Goal: Task Accomplishment & Management: Manage account settings

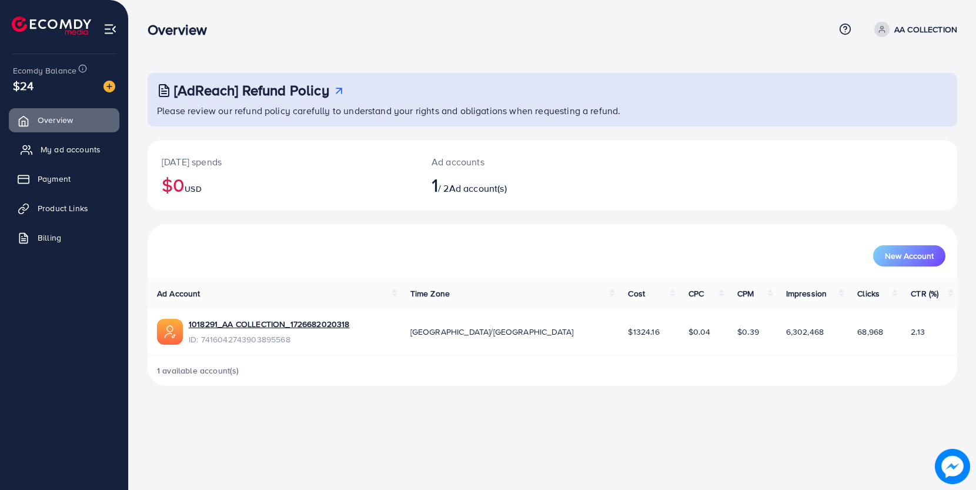
click at [94, 155] on link "My ad accounts" at bounding box center [64, 150] width 111 height 24
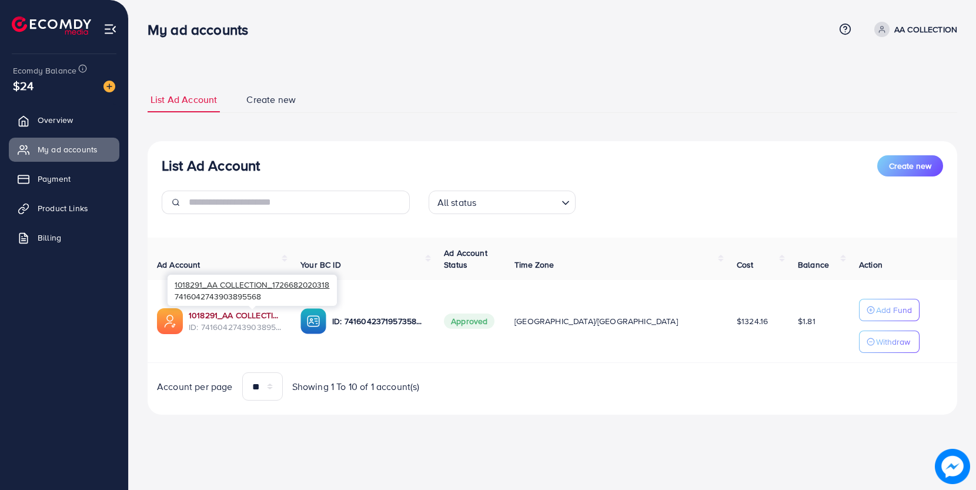
click at [249, 316] on link "1018291_AA COLLECTION_1726682020318" at bounding box center [235, 315] width 93 height 12
click at [876, 315] on p "Add Fund" at bounding box center [894, 310] width 36 height 14
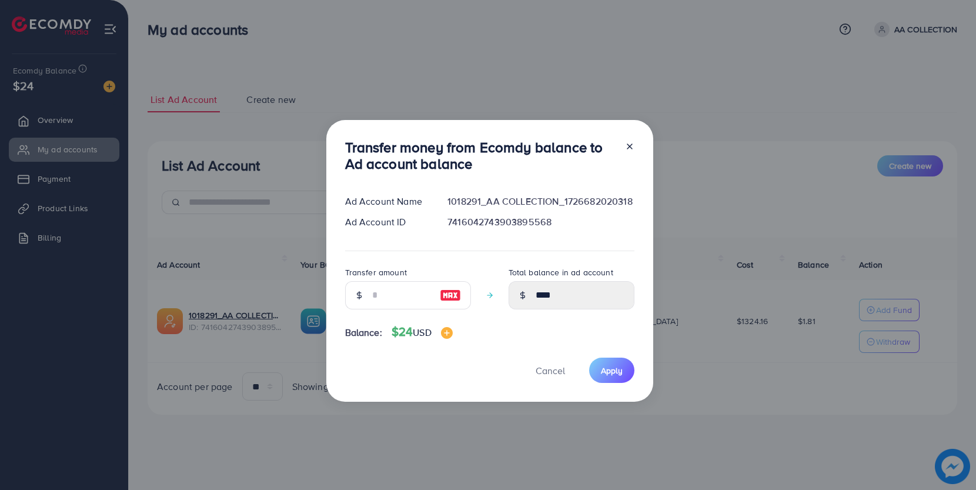
click at [627, 148] on line at bounding box center [629, 146] width 5 height 5
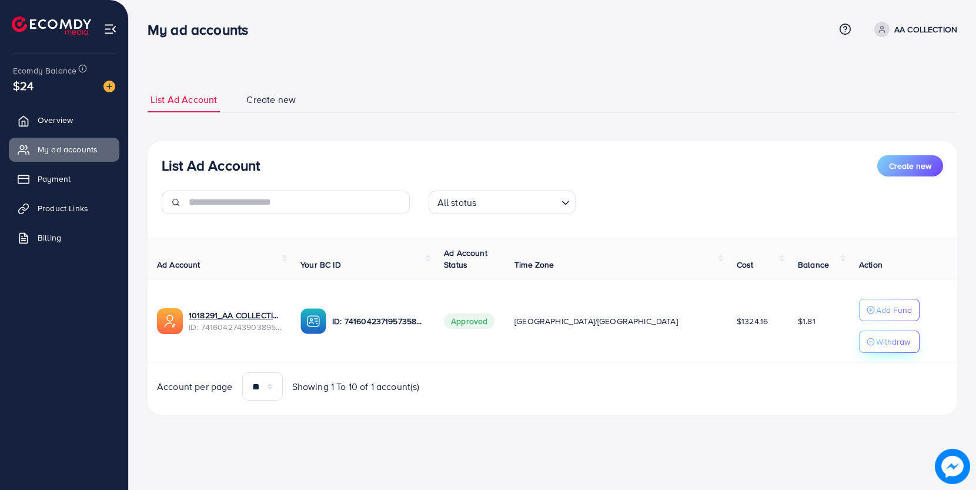
click at [876, 346] on p "Withdraw" at bounding box center [893, 342] width 34 height 14
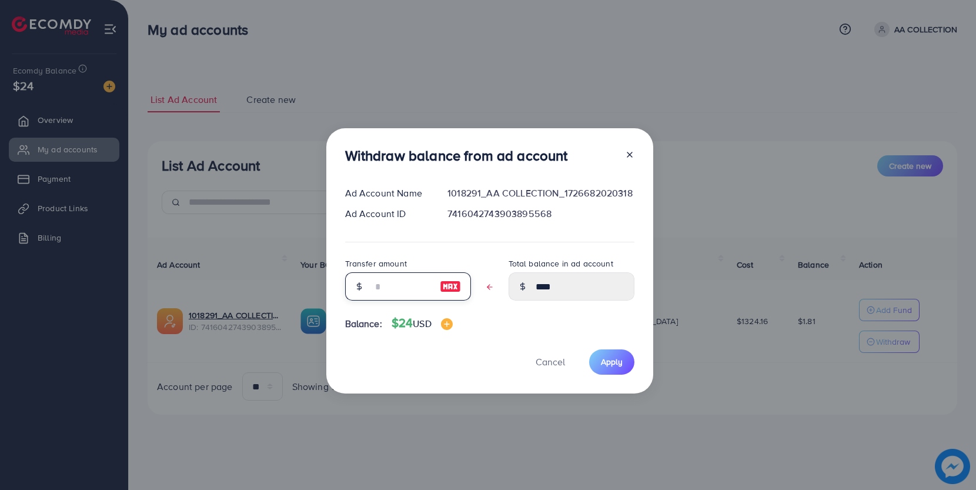
click at [397, 284] on input "text" at bounding box center [401, 286] width 59 height 28
type input "*"
type input "****"
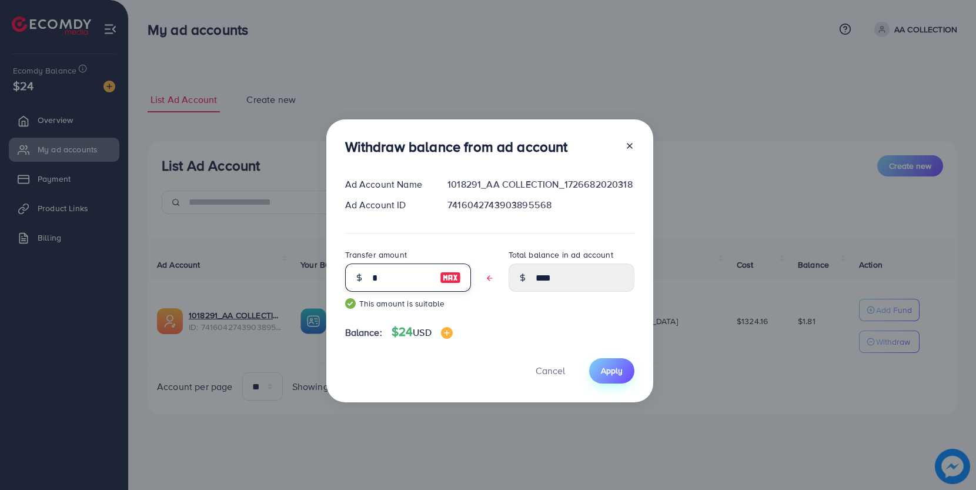
type input "*"
click at [609, 372] on span "Apply" at bounding box center [612, 371] width 22 height 12
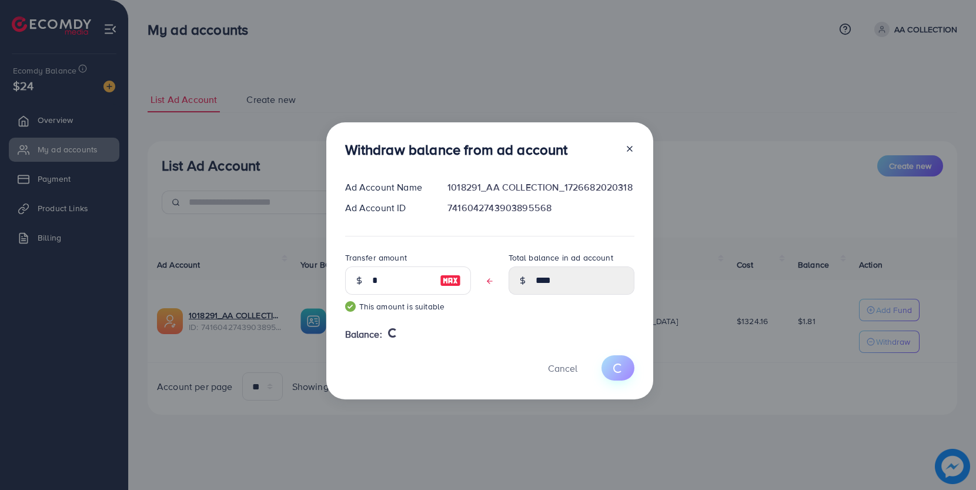
type input "****"
